Goal: Task Accomplishment & Management: Complete application form

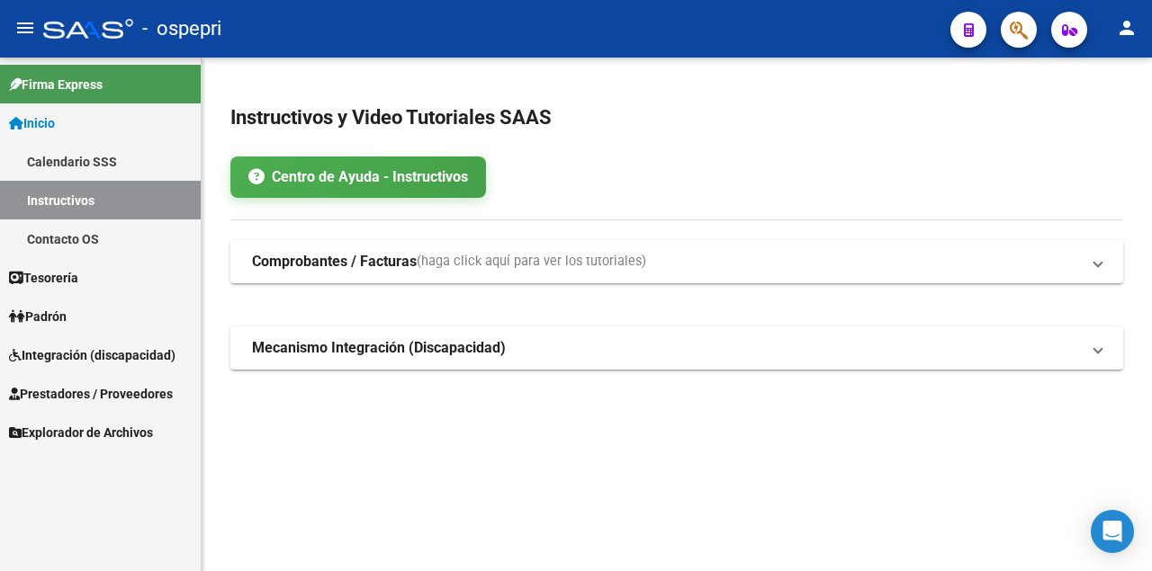
click at [66, 347] on span "Integración (discapacidad)" at bounding box center [92, 356] width 166 height 20
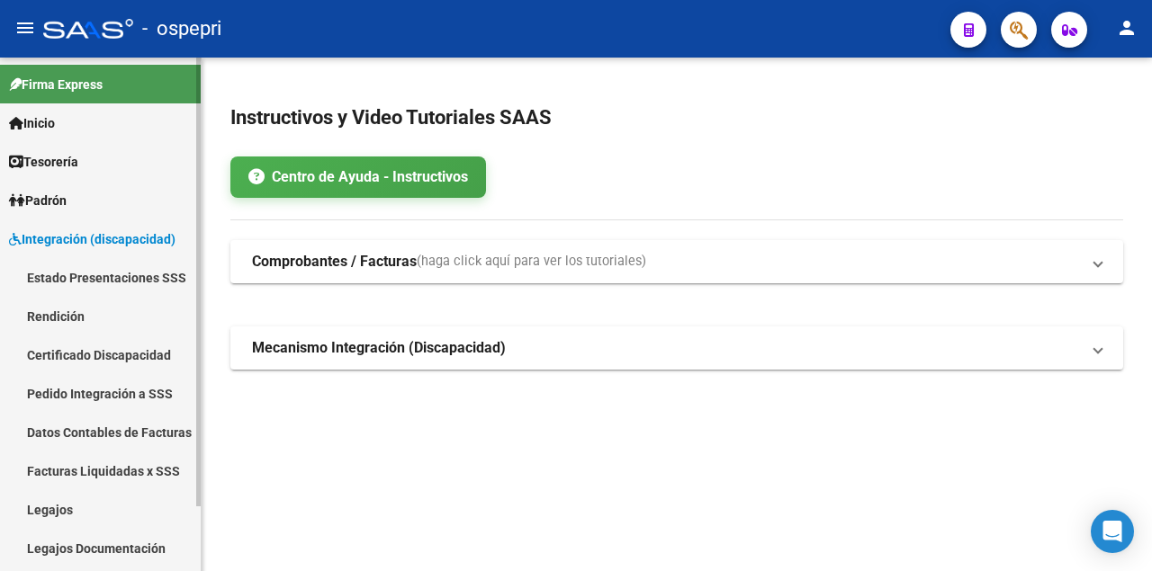
click at [54, 508] on link "Legajos" at bounding box center [100, 509] width 201 height 39
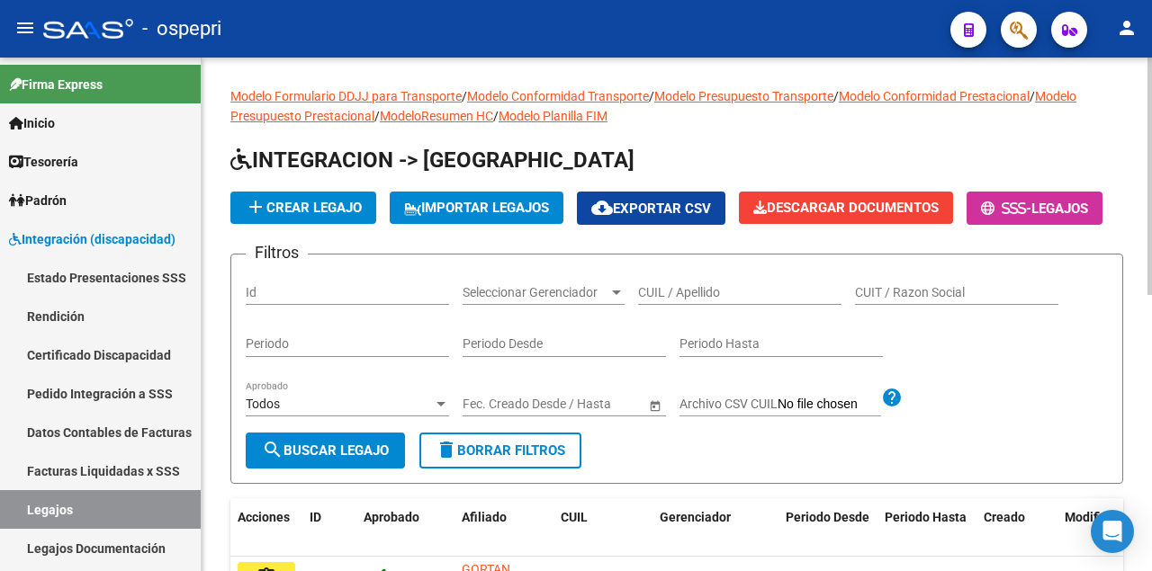
click at [676, 301] on input "CUIL / Apellido" at bounding box center [739, 292] width 203 height 15
paste input "54490338"
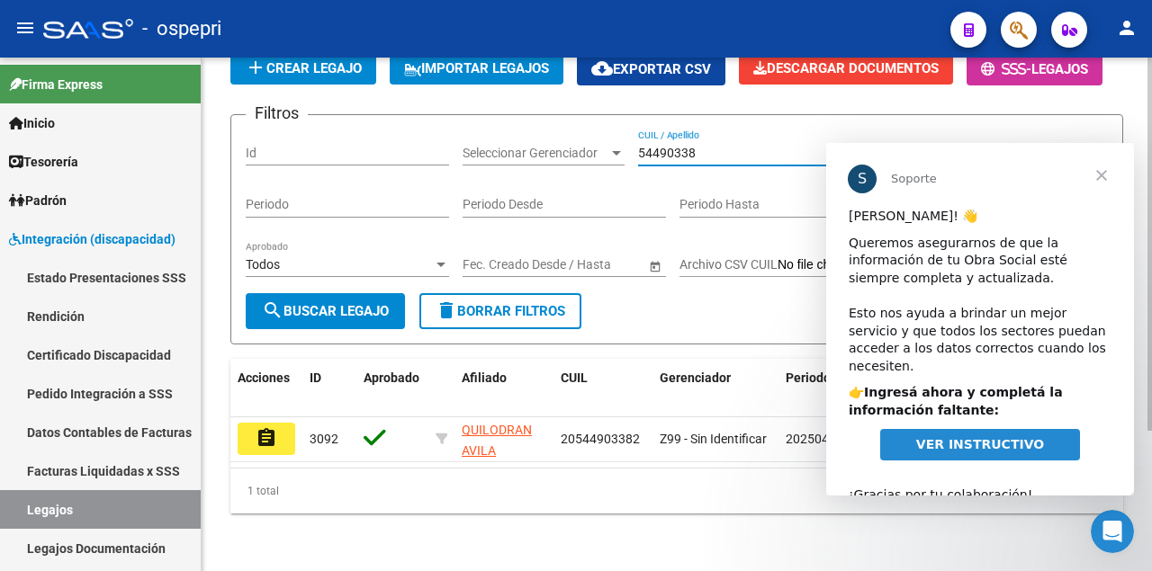
scroll to position [193, 0]
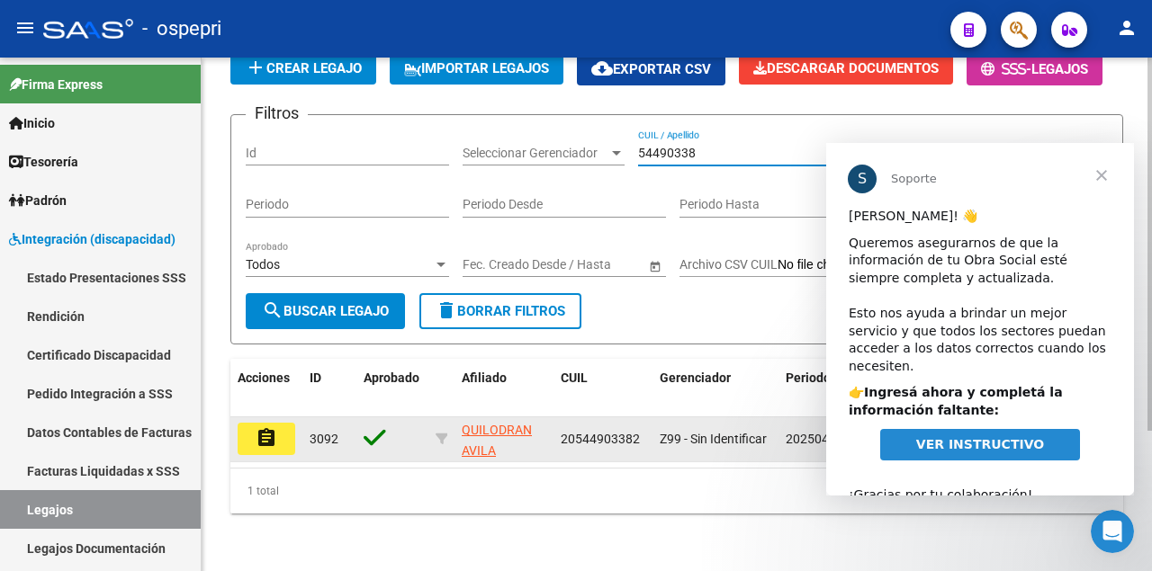
type input "54490338"
click at [270, 427] on mat-icon "assignment" at bounding box center [267, 438] width 22 height 22
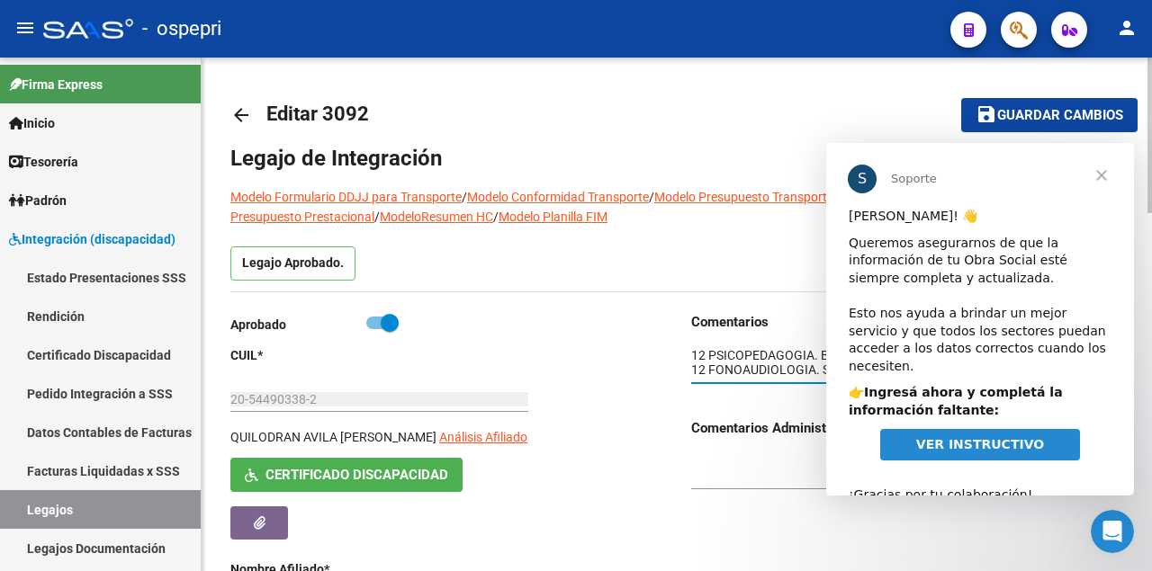
click at [719, 364] on textarea at bounding box center [907, 363] width 432 height 34
click at [1101, 173] on span "Cerrar" at bounding box center [1101, 175] width 65 height 65
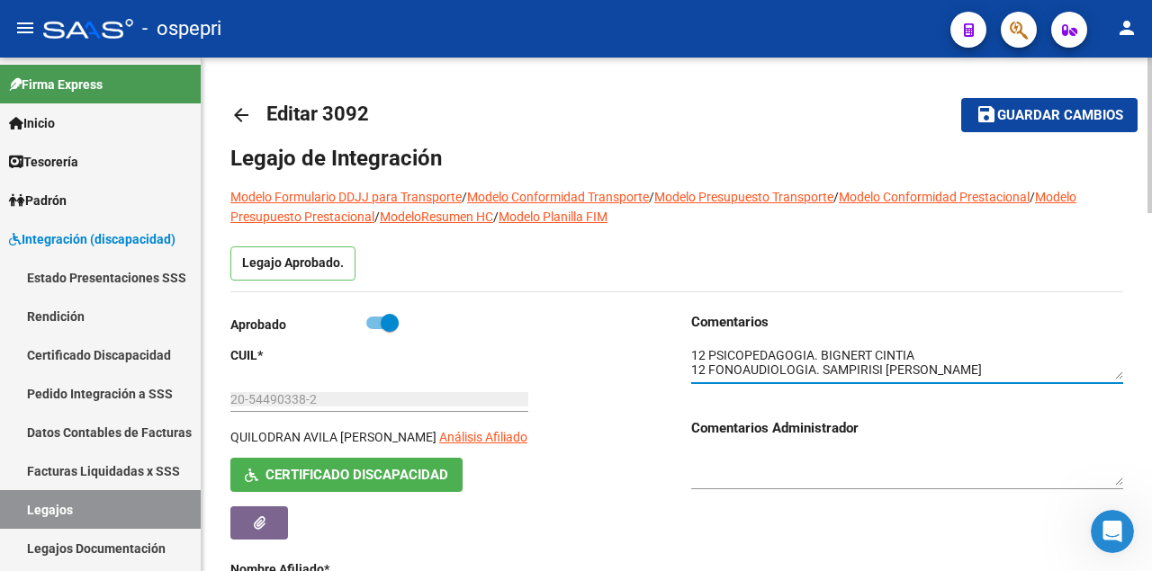
click at [977, 373] on textarea at bounding box center [907, 363] width 432 height 34
type textarea "12 PSICOPEDAGOGIA. BIGNERT CINTIA 12 FONOAUDIOLOGIA. SAMPIRISI ANTONELLA/ baja …"
click at [1058, 110] on span "Guardar cambios" at bounding box center [1060, 116] width 126 height 16
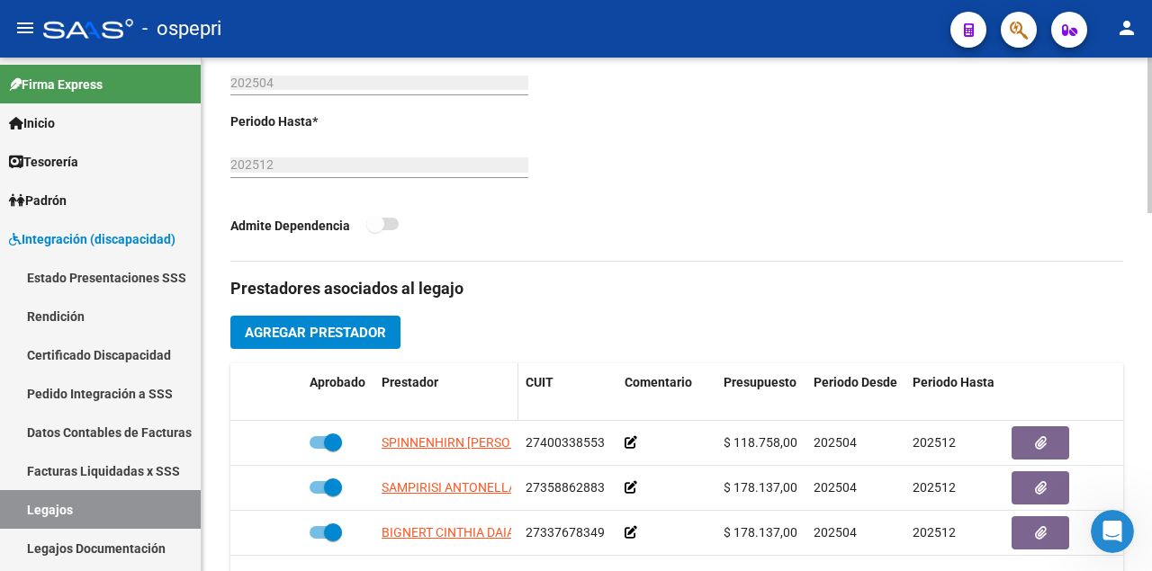
scroll to position [660, 0]
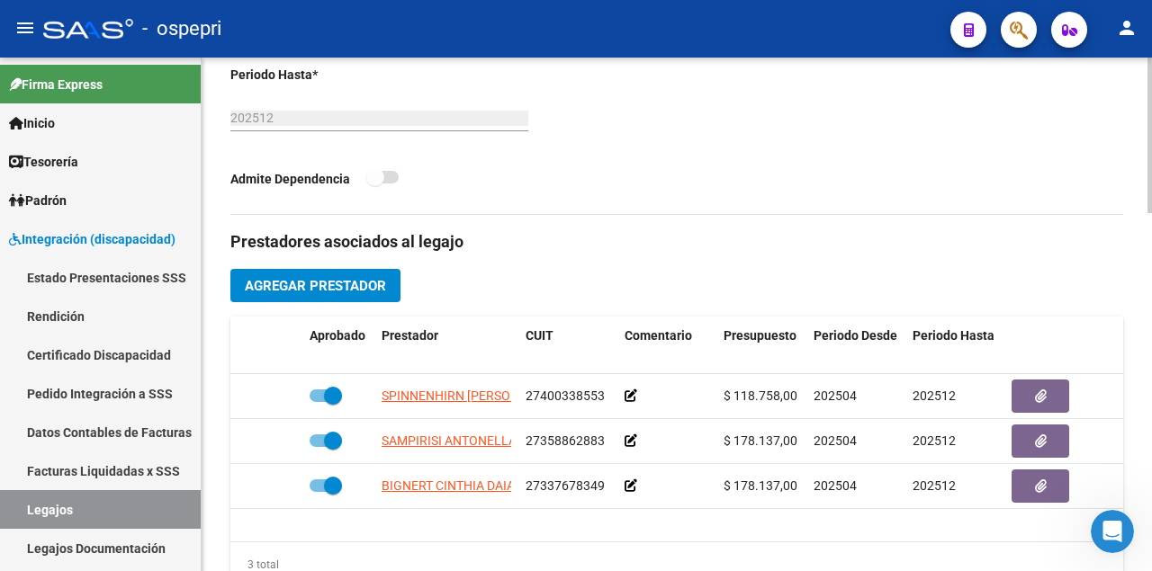
click at [360, 294] on span "Agregar Prestador" at bounding box center [315, 286] width 141 height 16
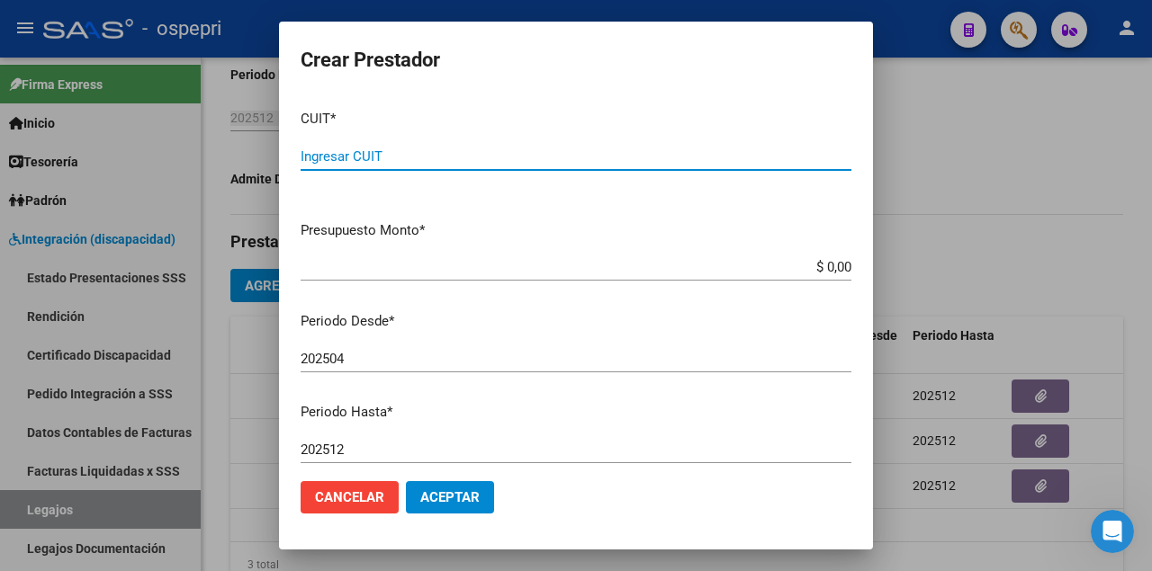
paste input "27-37859103-7"
type input "27-37859103-7"
click at [378, 362] on input "202504" at bounding box center [576, 359] width 551 height 16
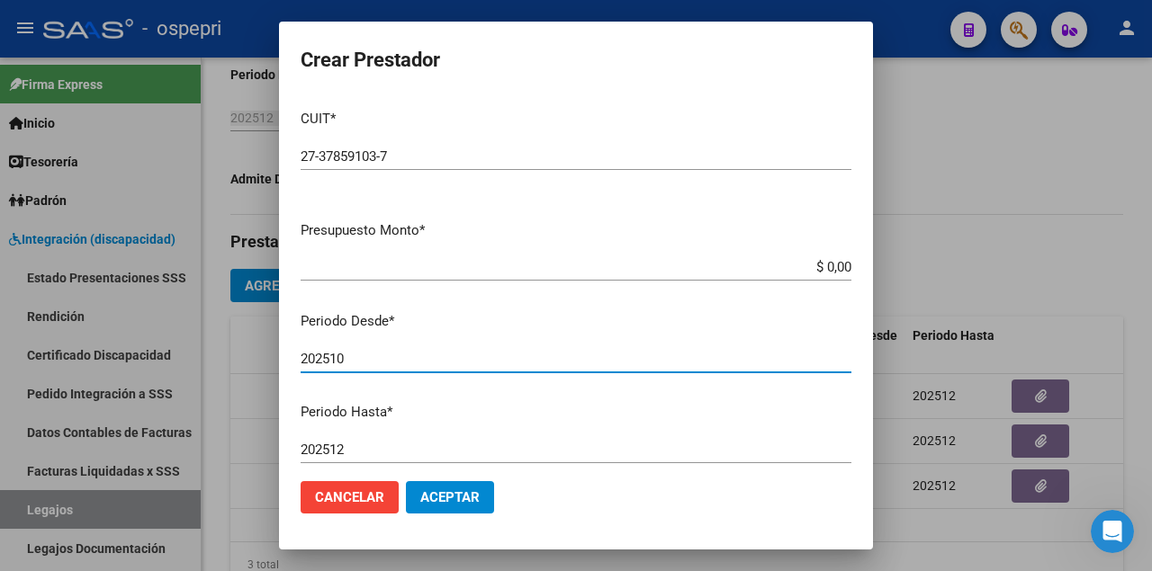
type input "202510"
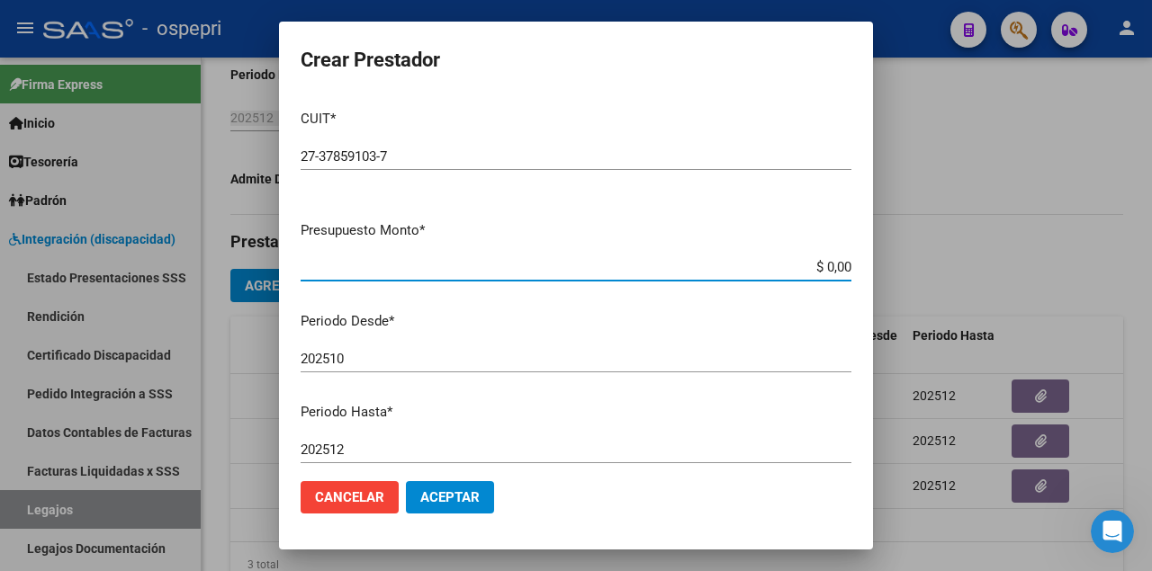
drag, startPoint x: 799, startPoint y: 270, endPoint x: 1151, endPoint y: 272, distance: 351.8
click at [1151, 275] on div "Crear Prestador CUIT * 27-37859103-7 Ingresar CUIT ARCA Padrón Presupuesto Mont…" at bounding box center [576, 285] width 1152 height 571
type input "$ 14.844,73"
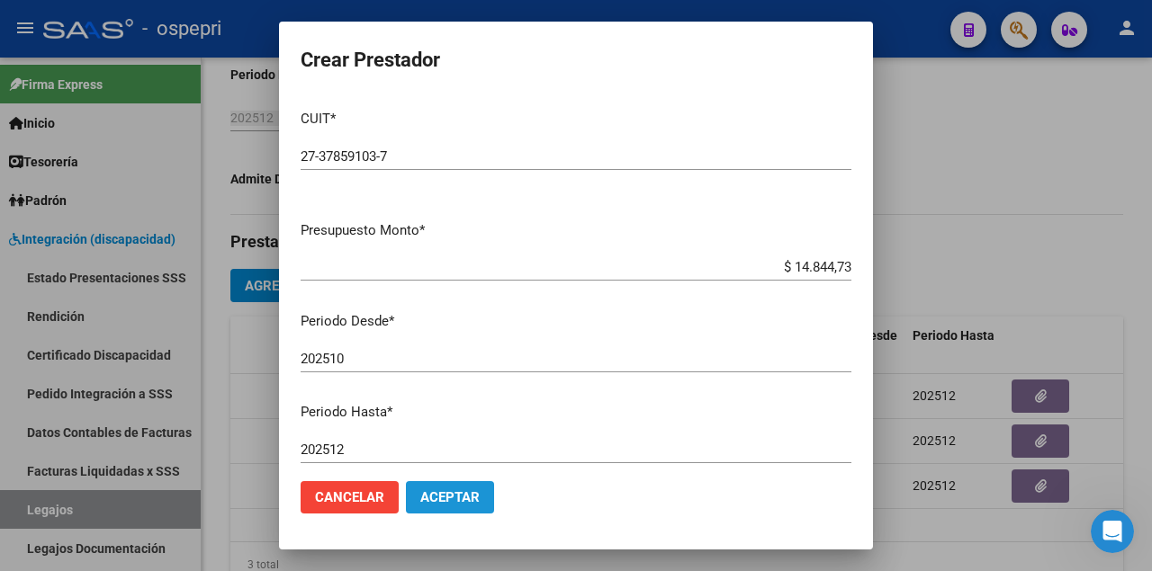
click at [420, 494] on span "Aceptar" at bounding box center [449, 498] width 59 height 16
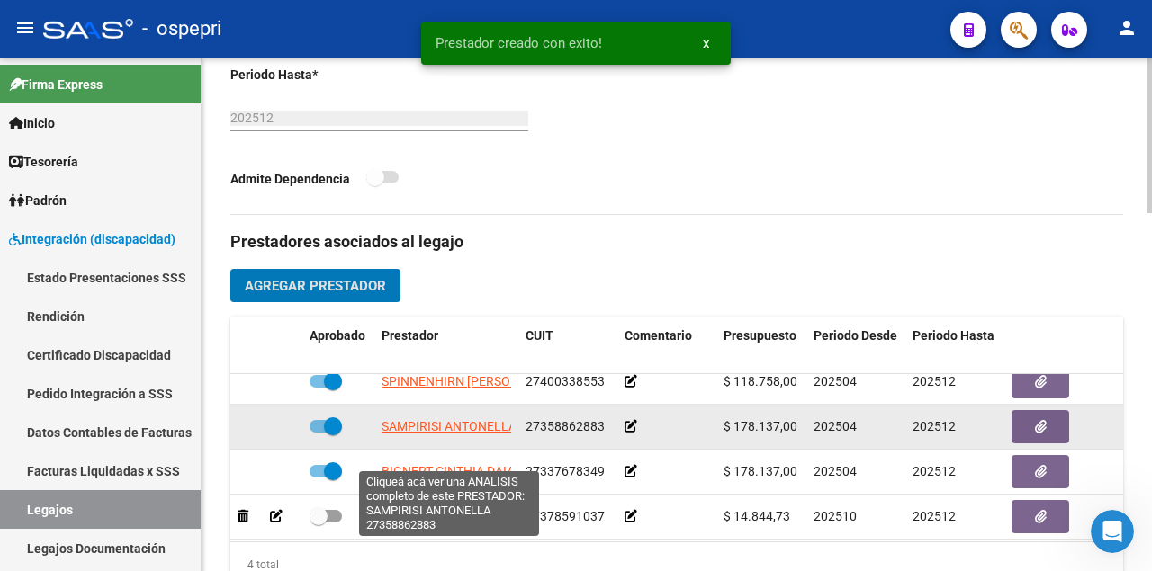
scroll to position [27, 0]
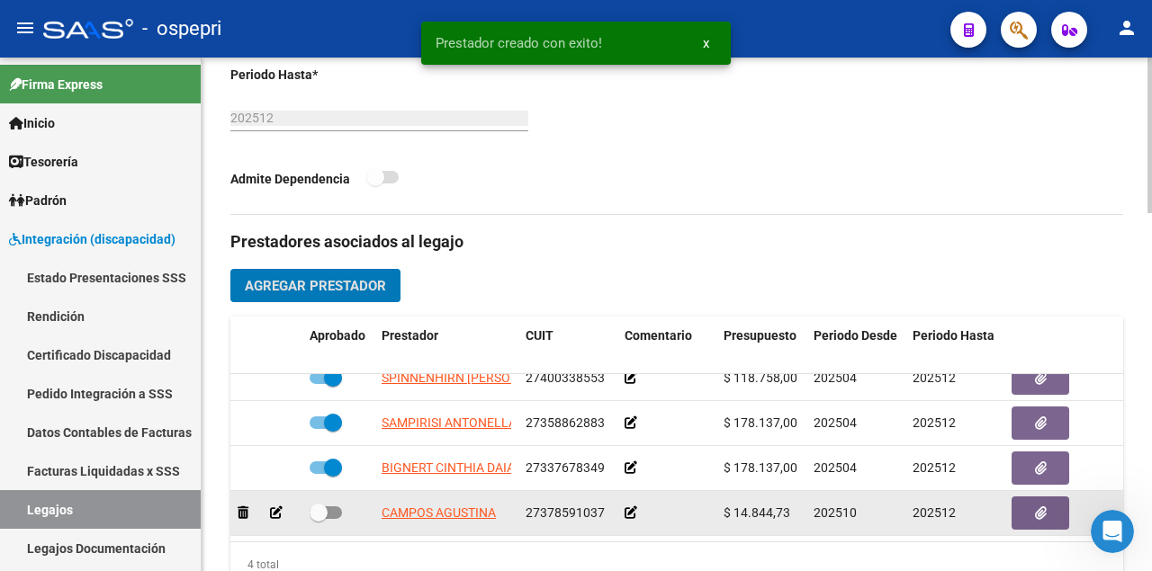
click at [337, 518] on span at bounding box center [326, 513] width 32 height 13
click at [319, 519] on input "checkbox" at bounding box center [318, 519] width 1 height 1
checkbox input "true"
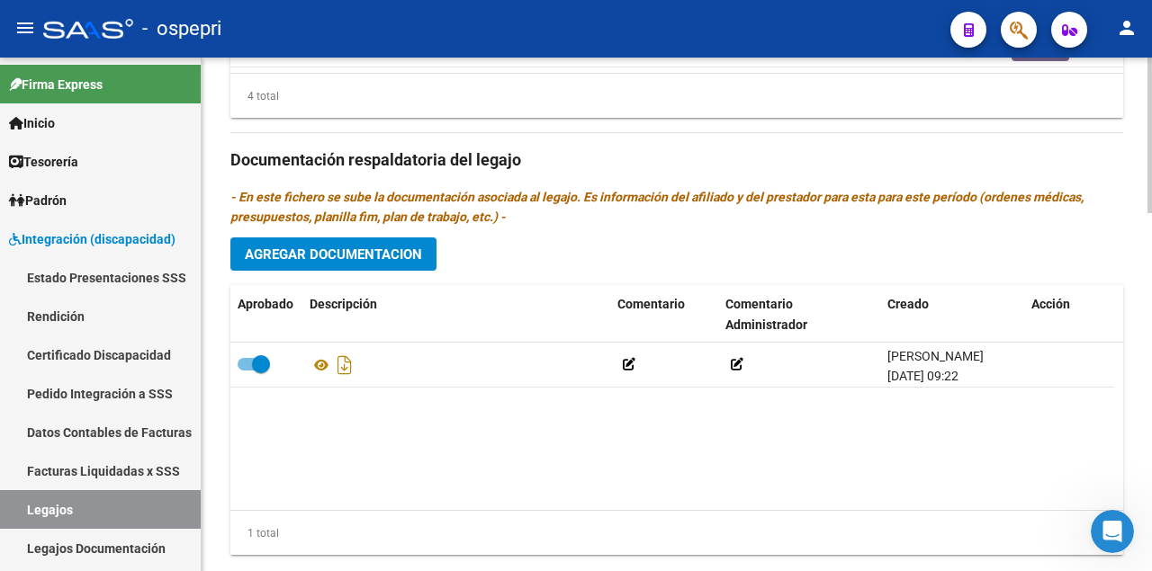
scroll to position [1186, 0]
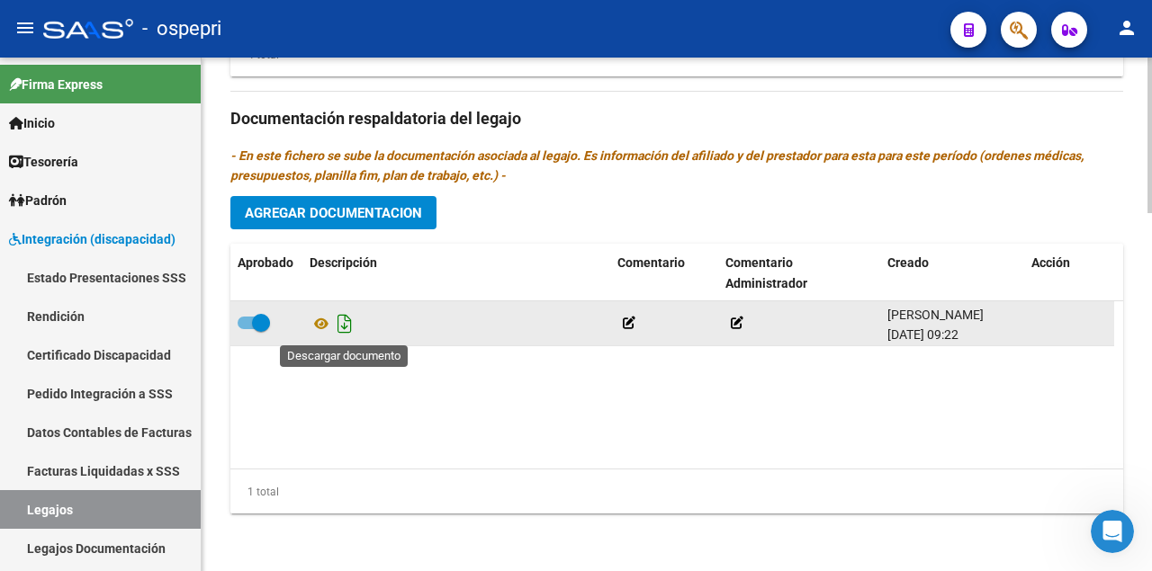
click at [342, 329] on icon "Descargar documento" at bounding box center [344, 324] width 23 height 29
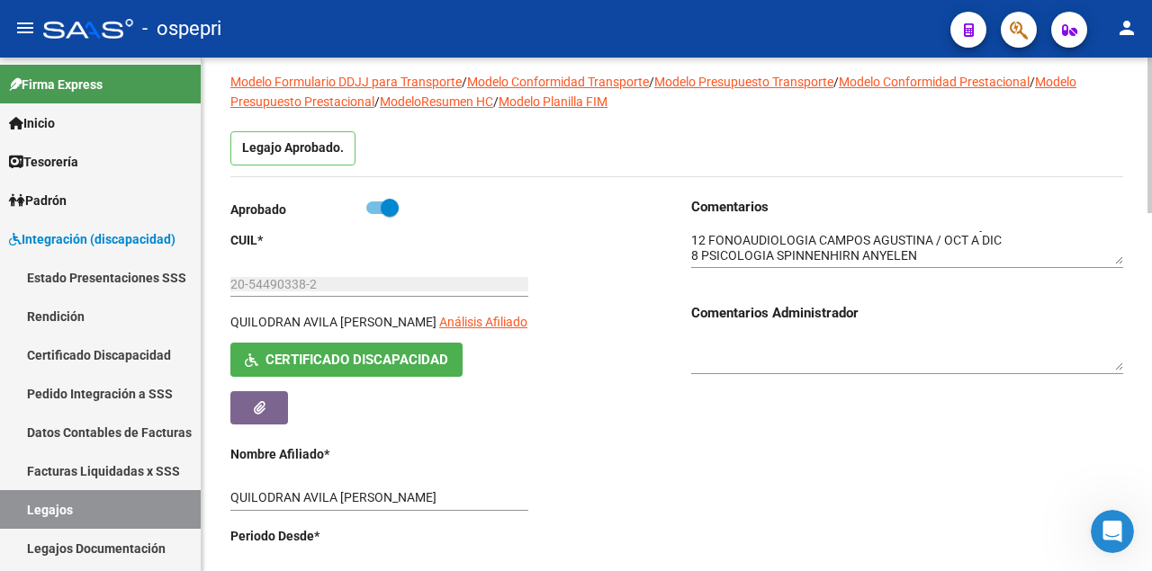
scroll to position [106, 0]
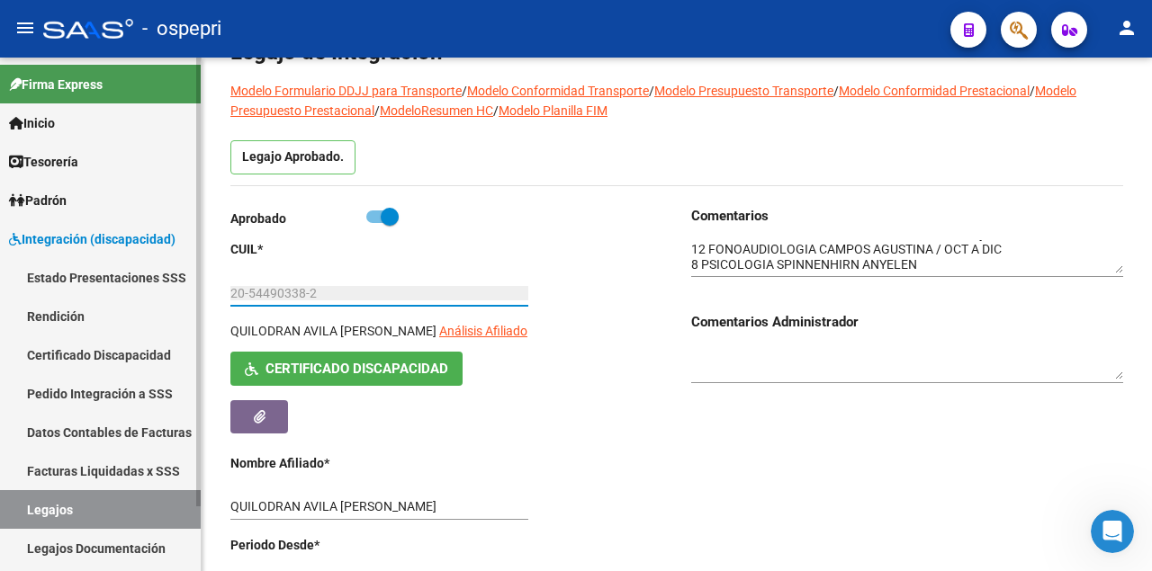
drag, startPoint x: 330, startPoint y: 289, endPoint x: 149, endPoint y: 292, distance: 180.9
click at [149, 292] on mat-sidenav-container "Firma Express Inicio Calendario SSS Instructivos Contacto OS Tesorería Extracto…" at bounding box center [576, 315] width 1152 height 514
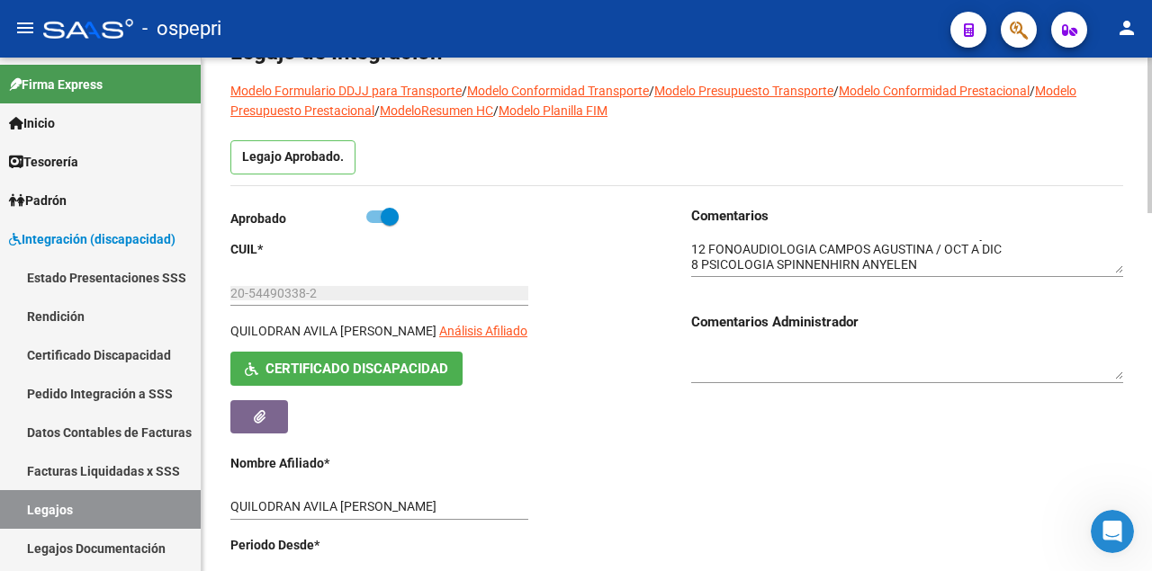
click at [542, 488] on div "Aprobado CUIL * 20-54490338-2 Ingresar CUIL QUILODRAN AVILA NEHEMIAS [PERSON_NA…" at bounding box center [446, 479] width 432 height 547
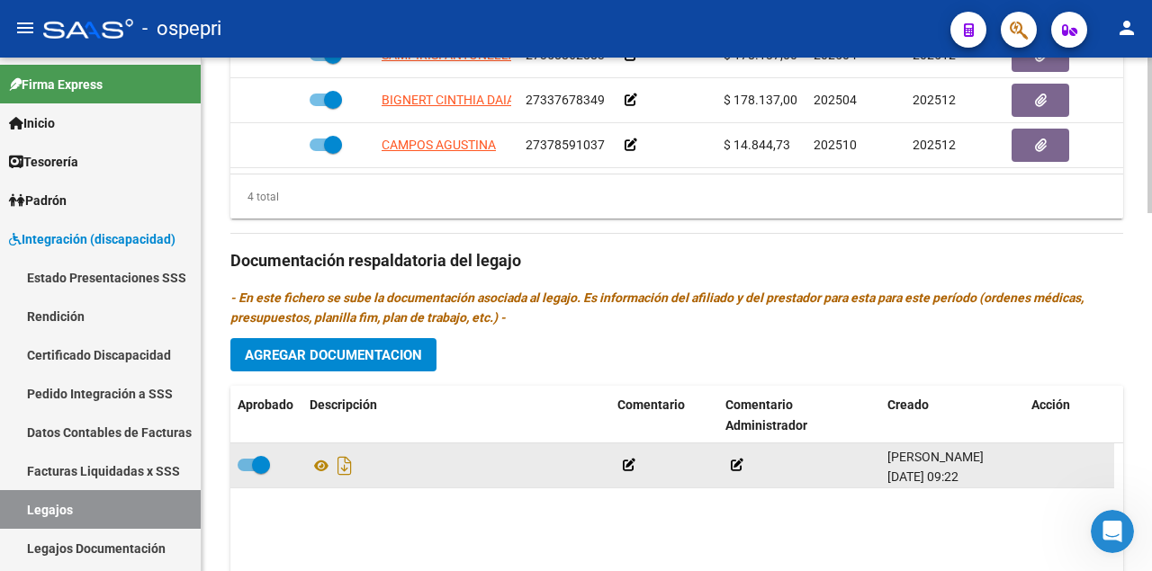
scroll to position [1186, 0]
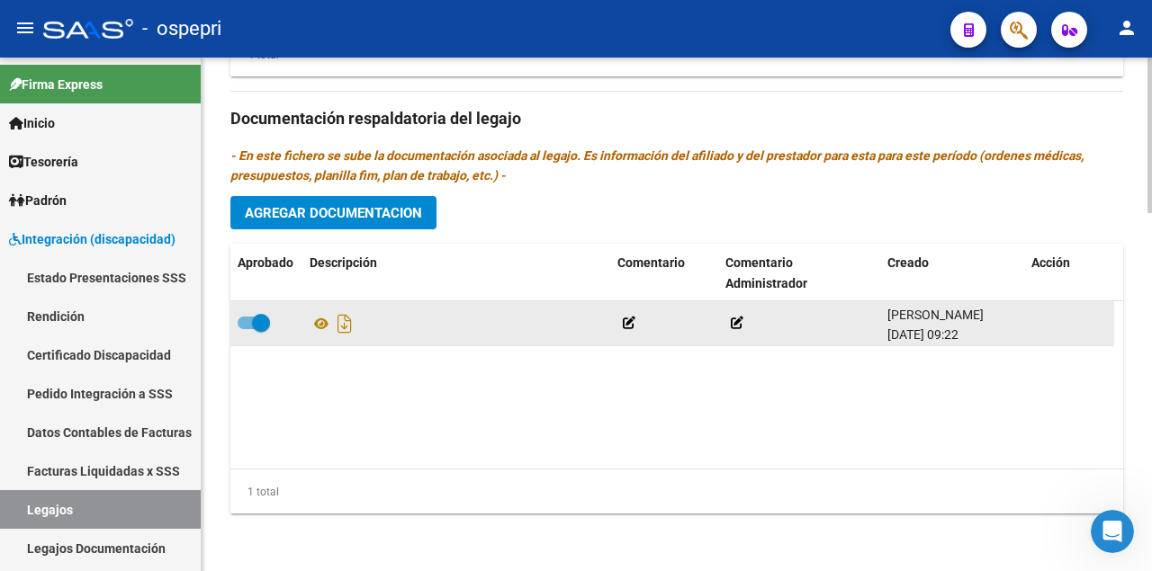
click at [366, 220] on span "Agregar Documentacion" at bounding box center [333, 213] width 177 height 16
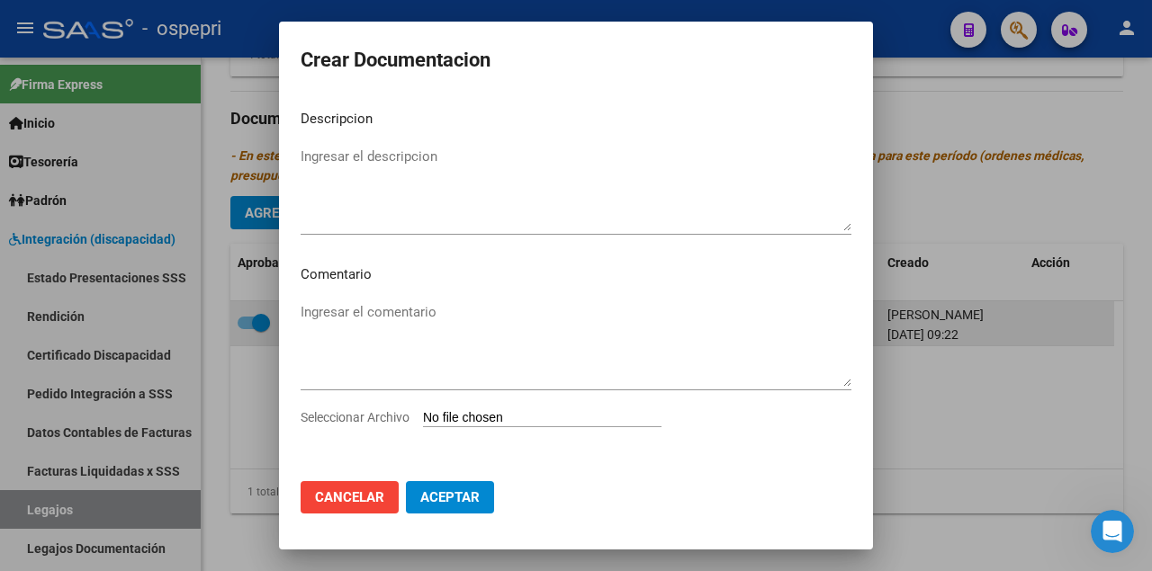
click at [524, 418] on input "Seleccionar Archivo" at bounding box center [542, 418] width 238 height 17
type input "C:\fakepath\20544903382.pdf"
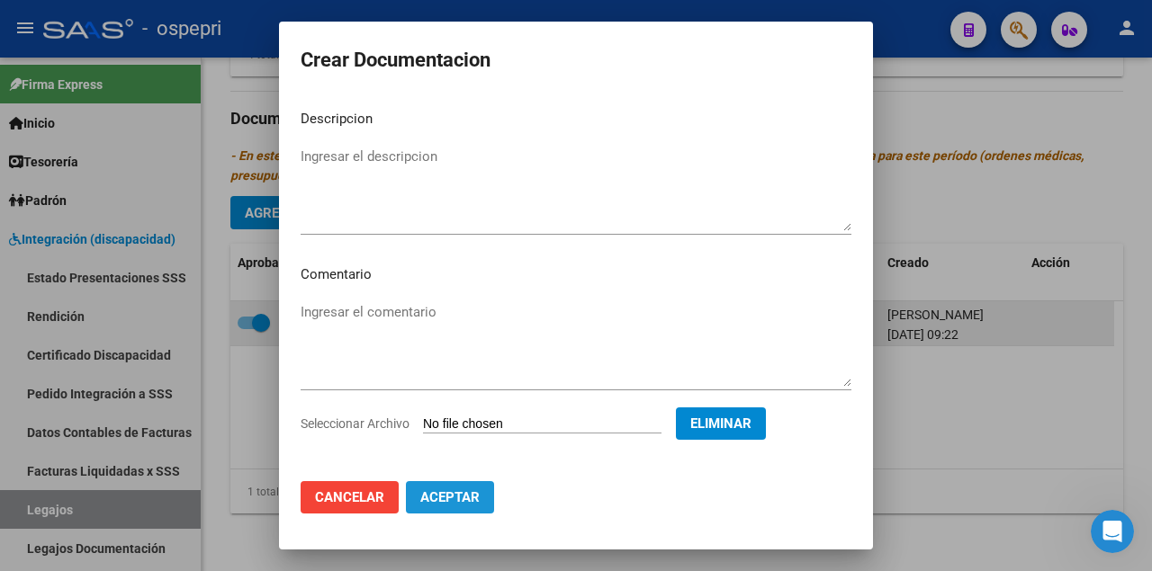
click at [466, 490] on span "Aceptar" at bounding box center [449, 498] width 59 height 16
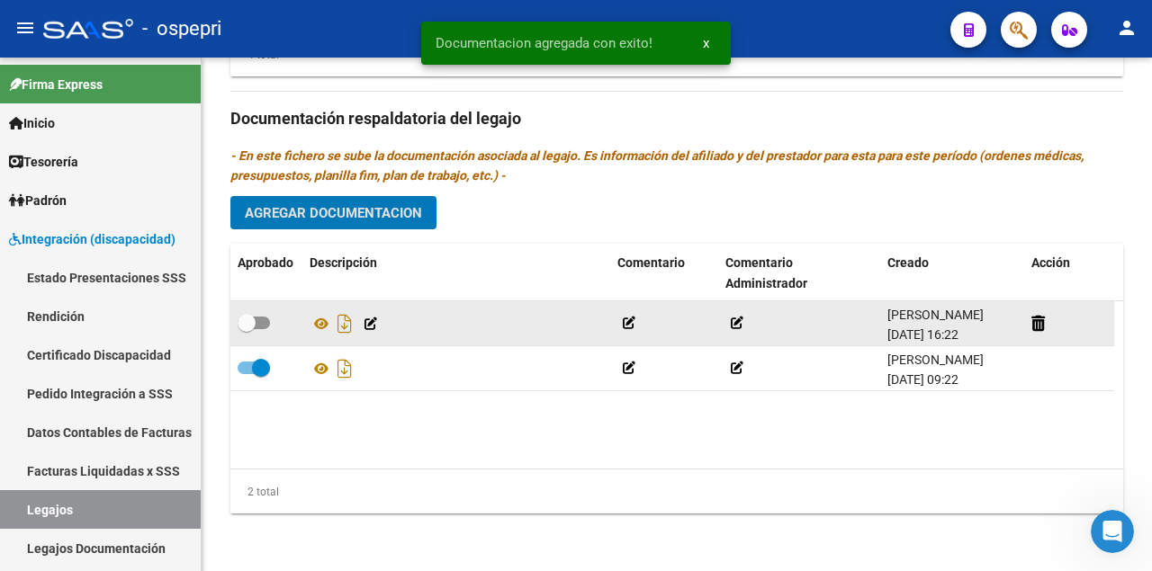
click at [265, 322] on span at bounding box center [254, 323] width 32 height 13
click at [247, 329] on input "checkbox" at bounding box center [246, 329] width 1 height 1
checkbox input "true"
